Goal: Navigation & Orientation: Find specific page/section

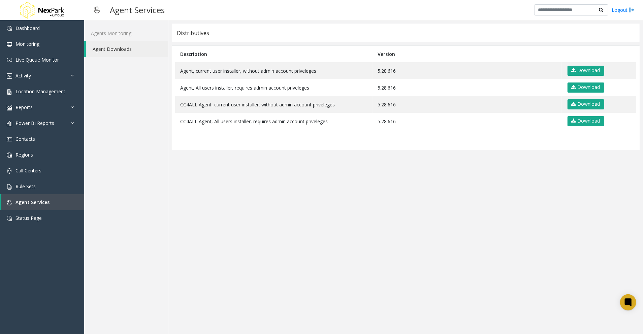
click at [320, 216] on app-distributives "Distributives Description Version Agent, current user installer, without admin …" at bounding box center [406, 177] width 468 height 307
click at [141, 235] on div "Agents Monitoring Agent Downloads" at bounding box center [126, 177] width 84 height 314
drag, startPoint x: 205, startPoint y: 267, endPoint x: 98, endPoint y: 90, distance: 206.6
click at [205, 267] on app-distributives "Distributives Description Version Agent, current user installer, without admin …" at bounding box center [406, 177] width 468 height 307
click at [393, 294] on app-distributives "Distributives Description Version Agent, current user installer, without admin …" at bounding box center [406, 177] width 468 height 307
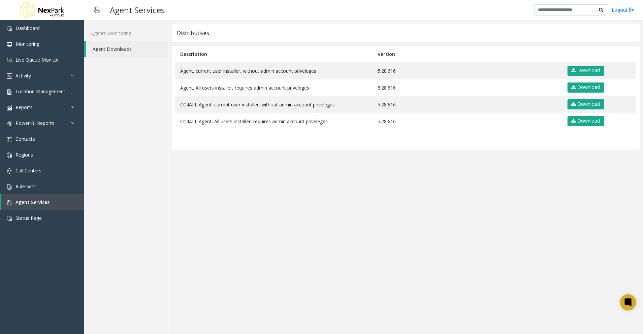
click at [213, 233] on app-distributives "Distributives Description Version Agent, current user installer, without admin …" at bounding box center [406, 177] width 468 height 307
click at [410, 213] on app-distributives "Distributives Description Version Agent, current user installer, without admin …" at bounding box center [406, 177] width 468 height 307
drag, startPoint x: 549, startPoint y: 199, endPoint x: 559, endPoint y: 198, distance: 9.8
click at [550, 199] on app-distributives "Distributives Description Version Agent, current user installer, without admin …" at bounding box center [406, 177] width 468 height 307
click at [578, 312] on app-distributives "Distributives Description Version Agent, current user installer, without admin …" at bounding box center [406, 177] width 468 height 307
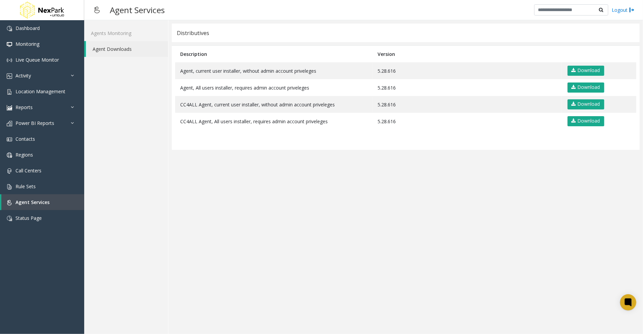
click at [519, 238] on app-distributives "Distributives Description Version Agent, current user installer, without admin …" at bounding box center [406, 177] width 468 height 307
